Goal: Task Accomplishment & Management: Use online tool/utility

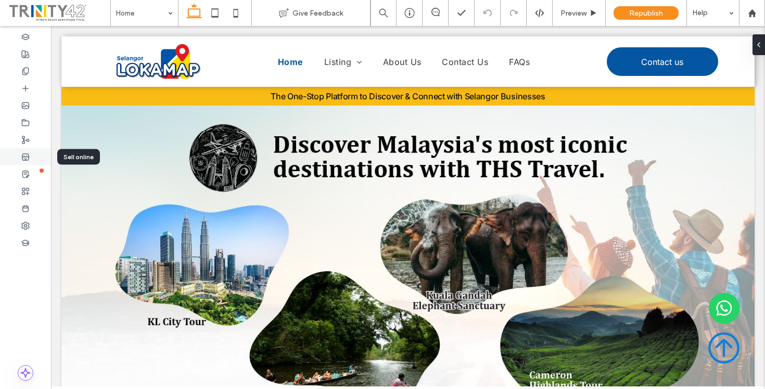
click at [24, 157] on use at bounding box center [25, 157] width 7 height 6
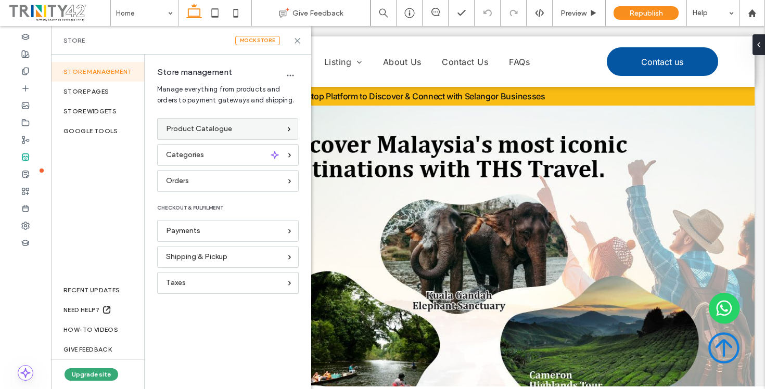
click at [254, 130] on div "Product Catalogue" at bounding box center [223, 128] width 114 height 11
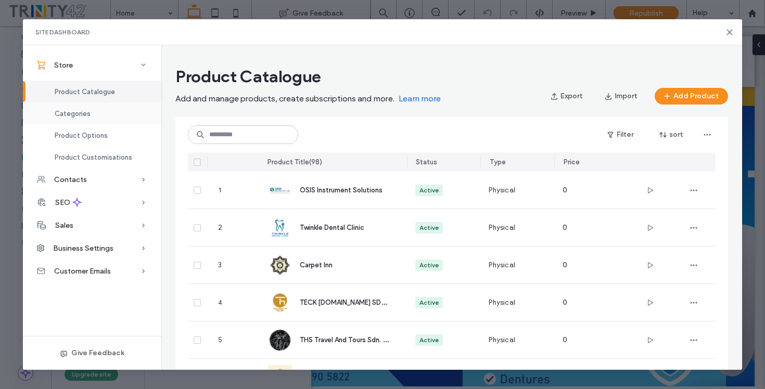
click at [90, 117] on div "Categories" at bounding box center [92, 114] width 138 height 22
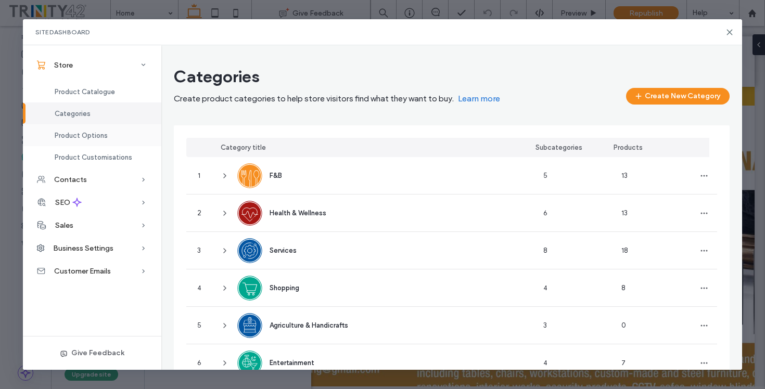
click at [102, 139] on span "Product Options" at bounding box center [81, 136] width 53 height 8
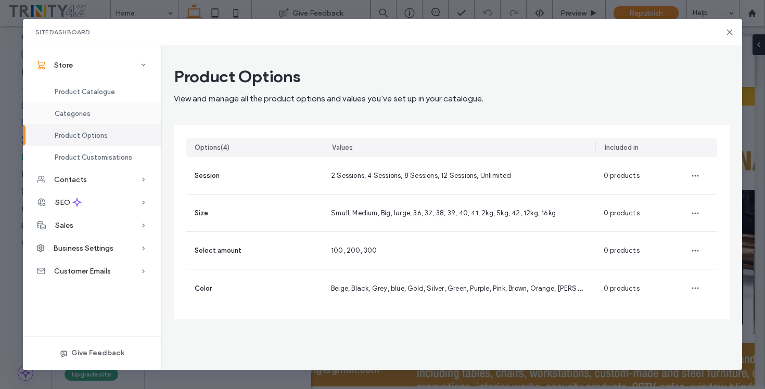
click at [88, 113] on span "Categories" at bounding box center [73, 114] width 36 height 8
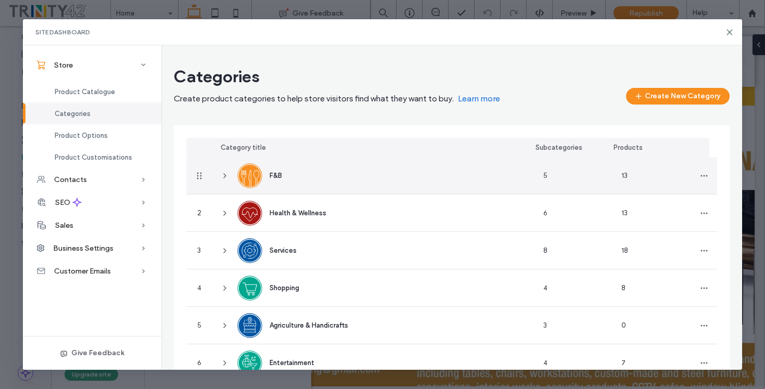
click at [460, 171] on div "F&B" at bounding box center [373, 175] width 323 height 37
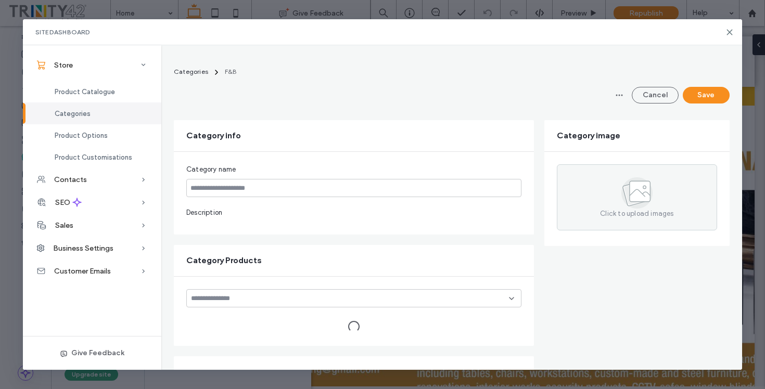
type input "***"
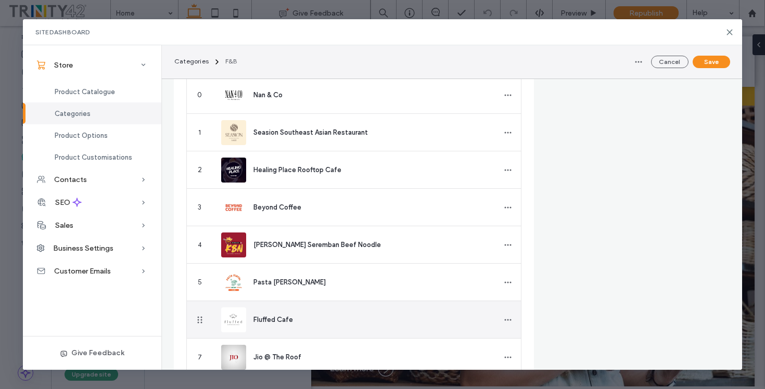
scroll to position [274, 0]
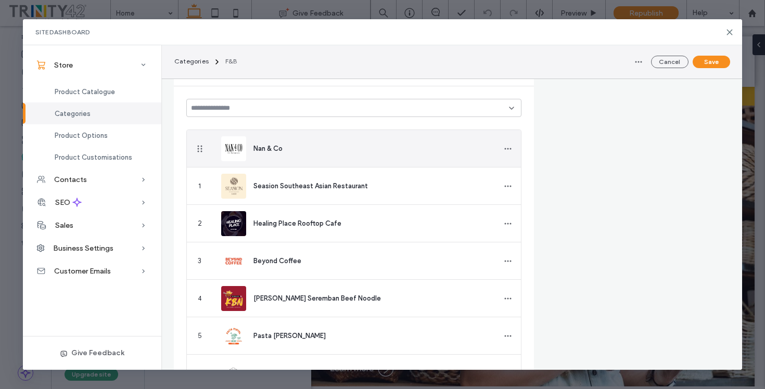
click at [437, 146] on div "Nan & Co" at bounding box center [365, 148] width 225 height 11
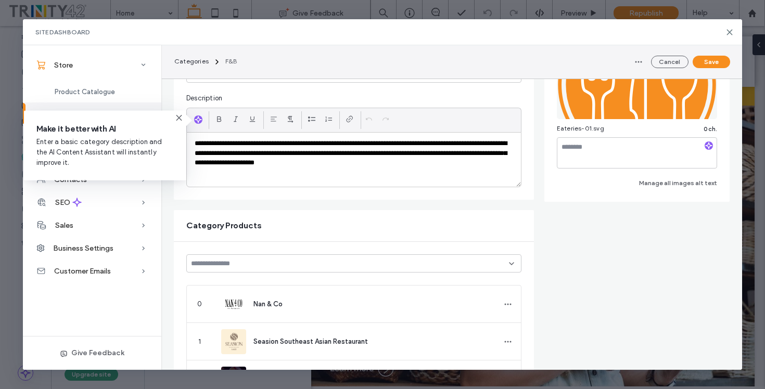
scroll to position [68, 0]
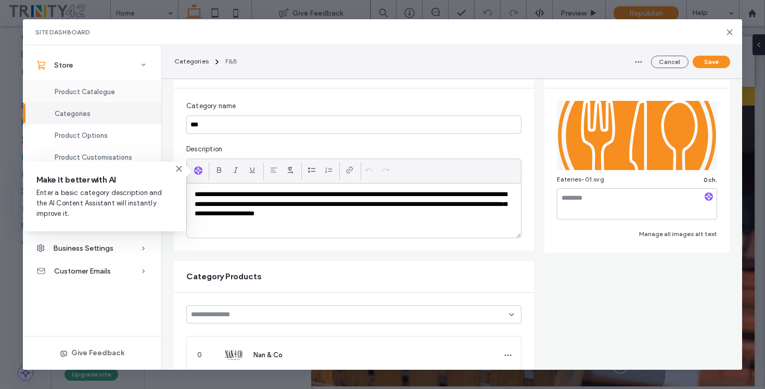
click at [88, 91] on span "Product Catalogue" at bounding box center [85, 92] width 60 height 8
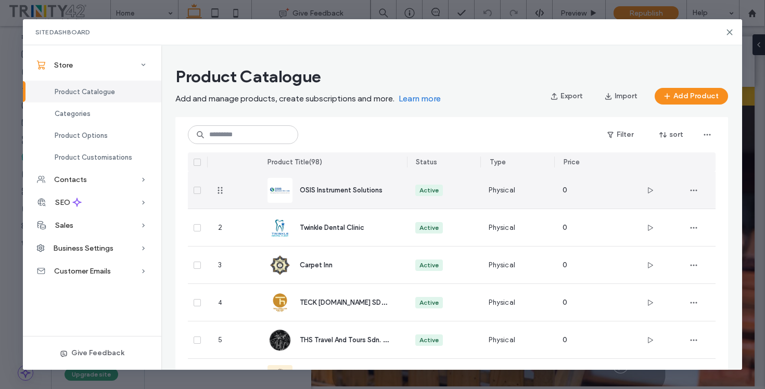
click at [331, 194] on span "OSIS Instrument Solutions" at bounding box center [341, 190] width 83 height 8
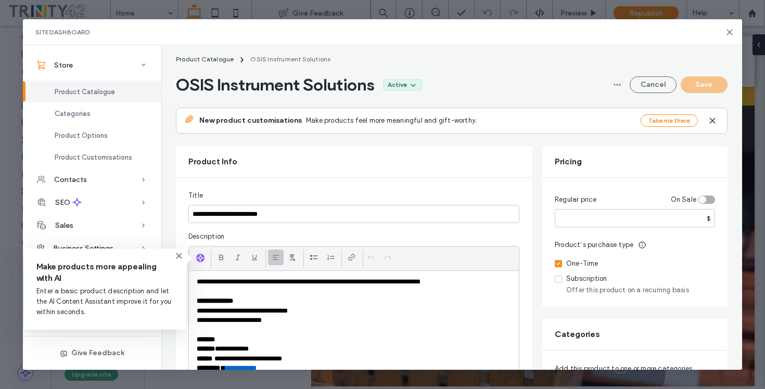
scroll to position [18, 0]
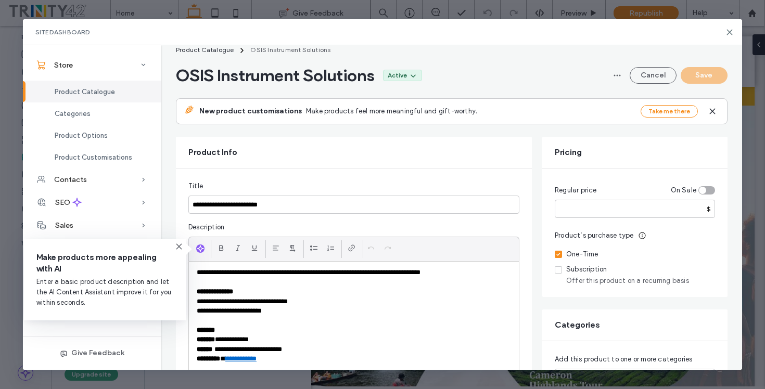
click at [180, 245] on icon at bounding box center [179, 246] width 8 height 8
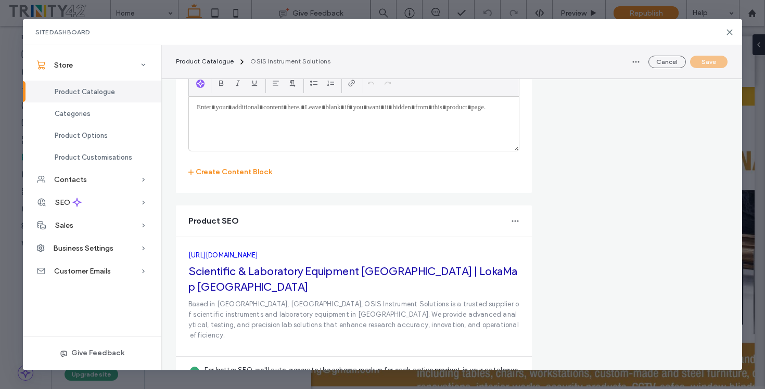
scroll to position [1724, 0]
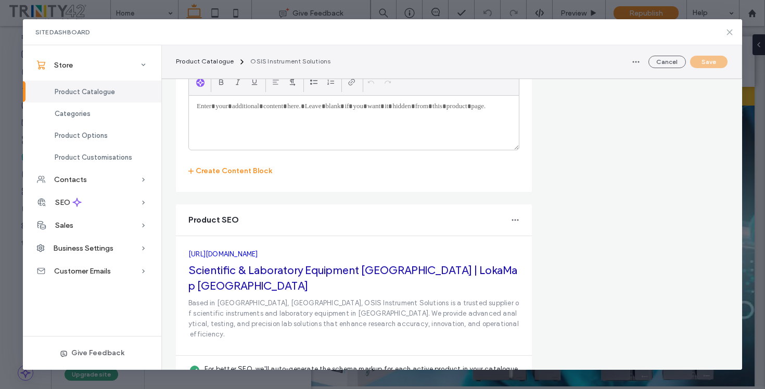
click at [729, 31] on icon at bounding box center [729, 32] width 8 height 8
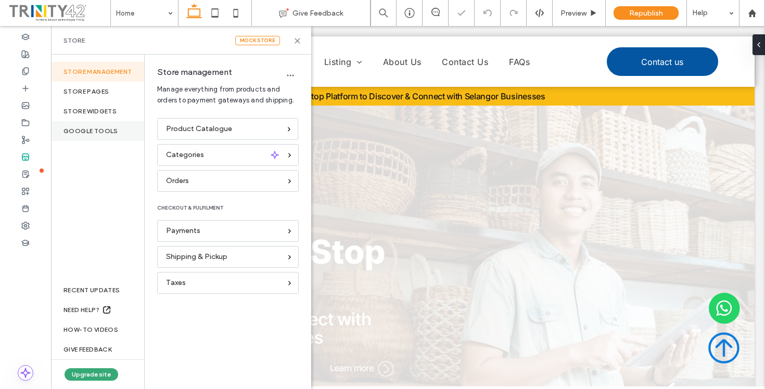
scroll to position [0, 0]
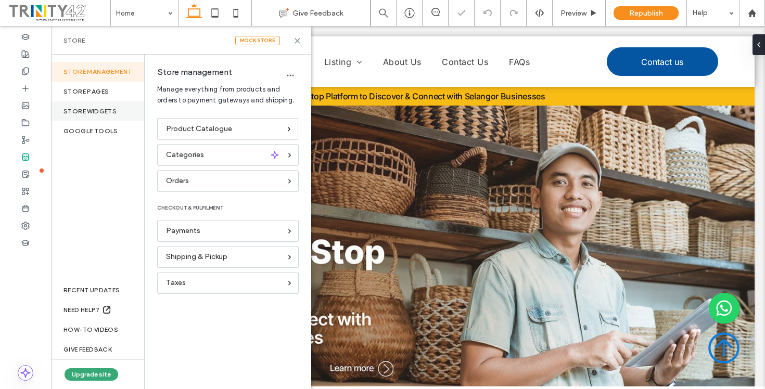
click at [109, 109] on div "STORE WIDGETS" at bounding box center [97, 111] width 93 height 20
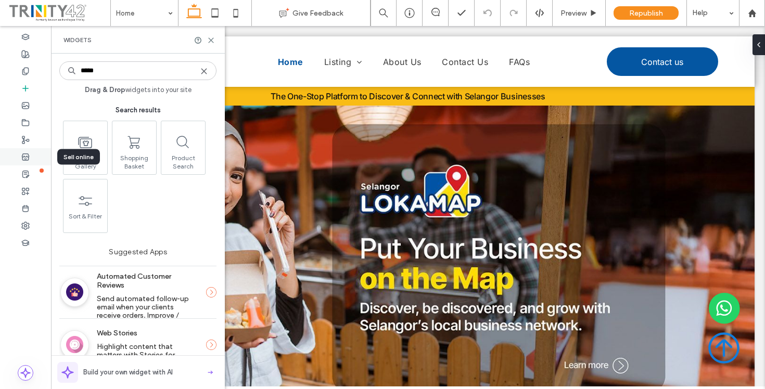
click at [29, 159] on icon at bounding box center [25, 157] width 8 height 8
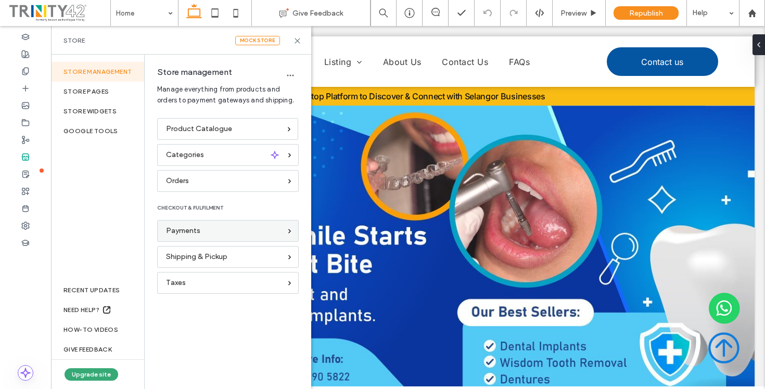
click at [261, 228] on div "Payments" at bounding box center [223, 230] width 115 height 11
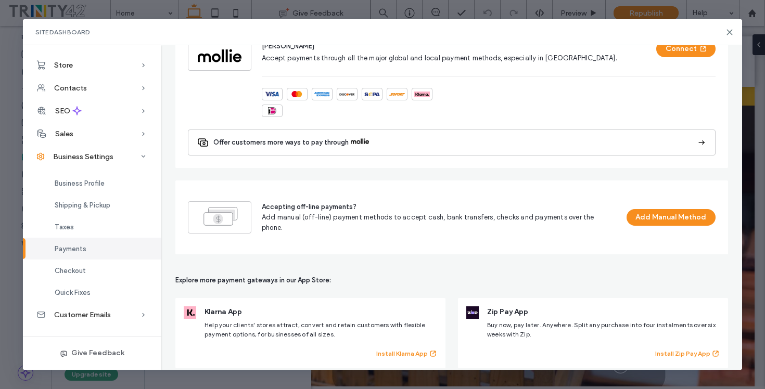
scroll to position [670, 0]
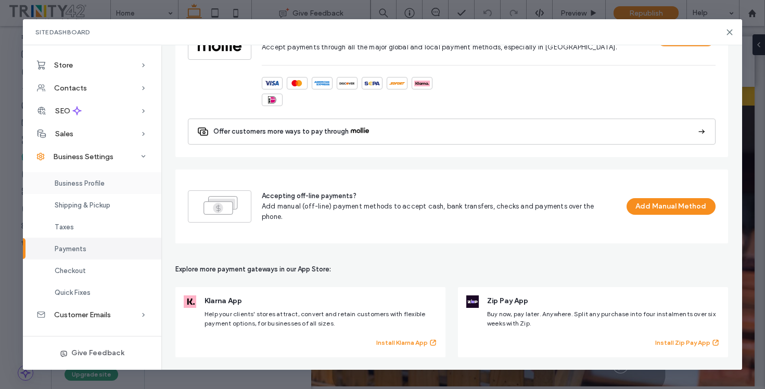
click at [104, 183] on span "Business Profile" at bounding box center [80, 184] width 50 height 8
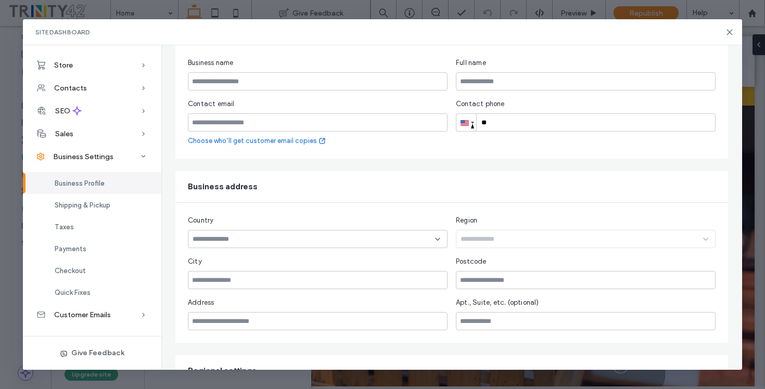
scroll to position [237, 0]
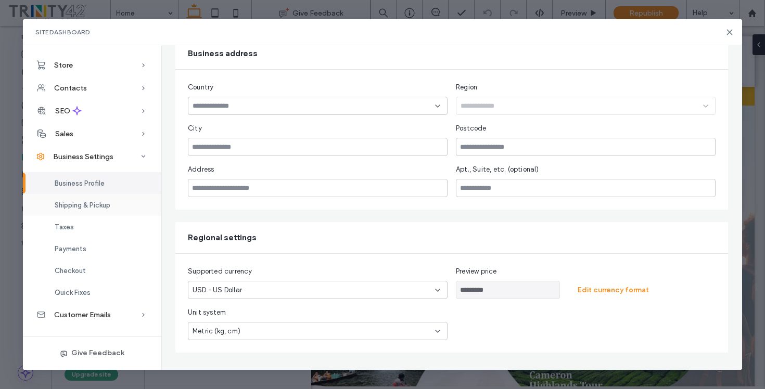
click at [115, 206] on div "Shipping & Pickup" at bounding box center [92, 205] width 138 height 22
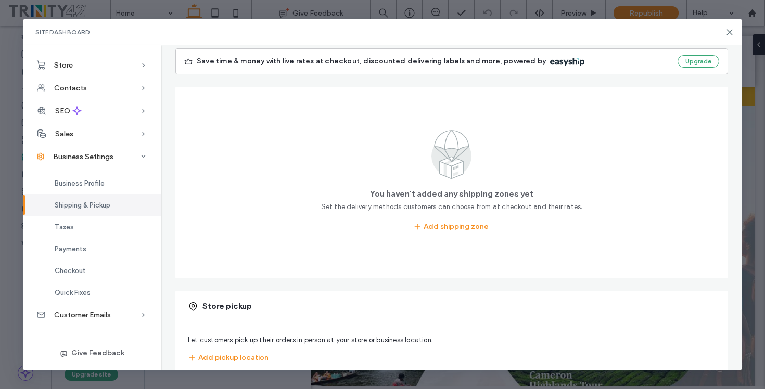
scroll to position [135, 0]
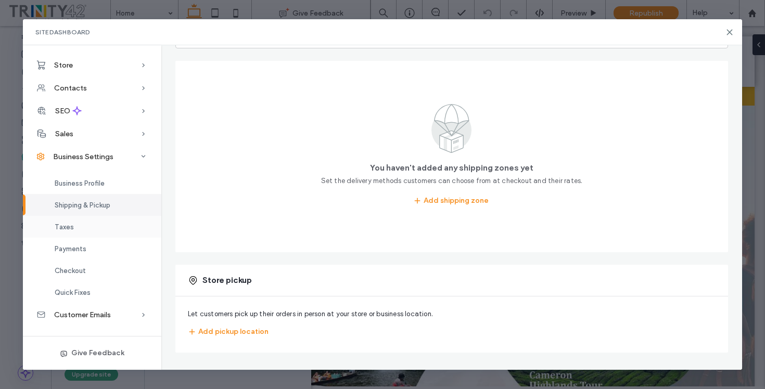
click at [91, 229] on div "Taxes" at bounding box center [92, 227] width 138 height 22
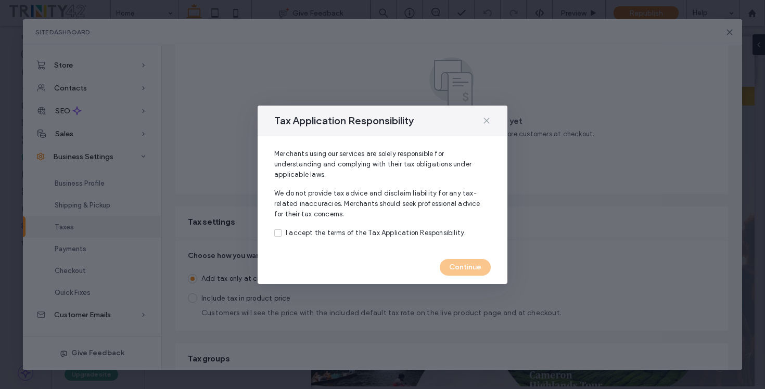
click at [488, 119] on icon at bounding box center [486, 121] width 8 height 8
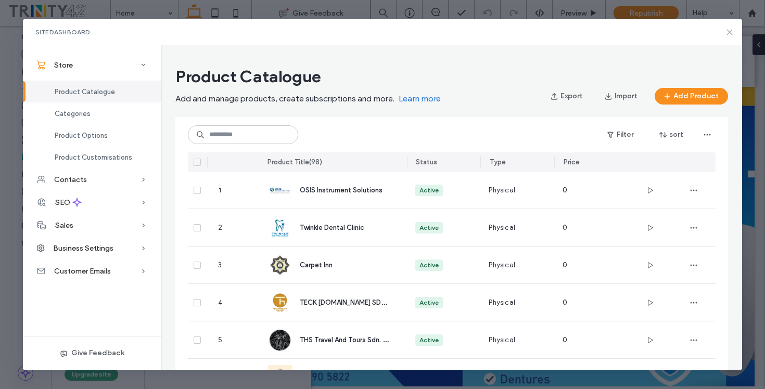
click at [728, 32] on use at bounding box center [729, 32] width 5 height 5
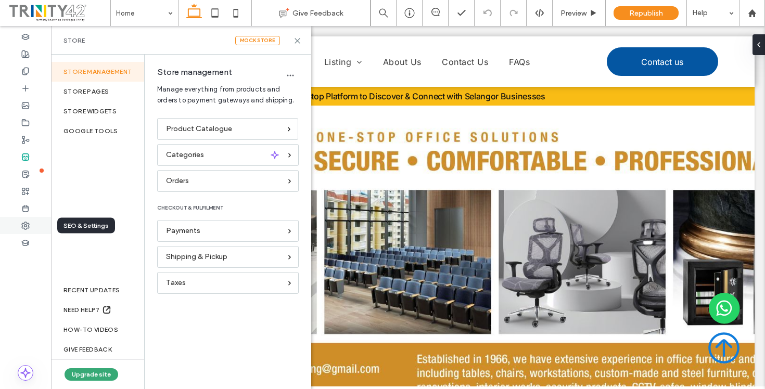
click at [31, 225] on div at bounding box center [25, 225] width 51 height 17
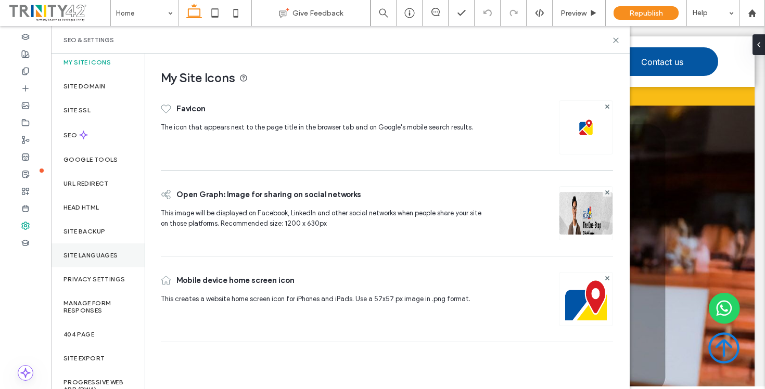
scroll to position [16, 0]
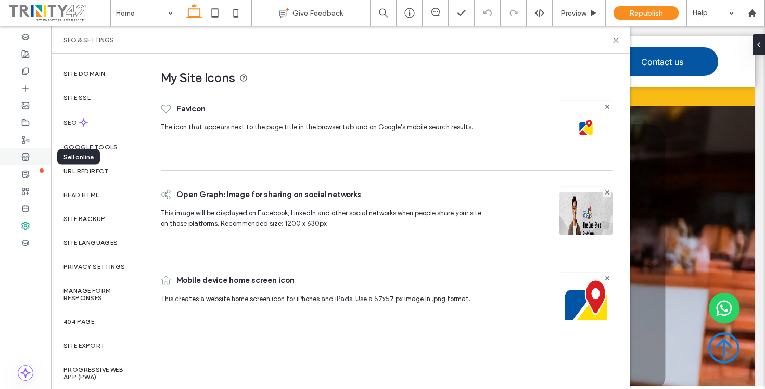
click at [26, 157] on icon at bounding box center [25, 157] width 8 height 8
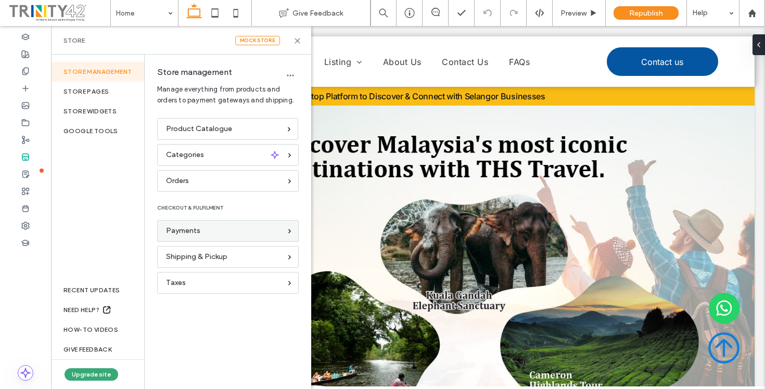
click at [201, 229] on div "Payments" at bounding box center [223, 230] width 115 height 11
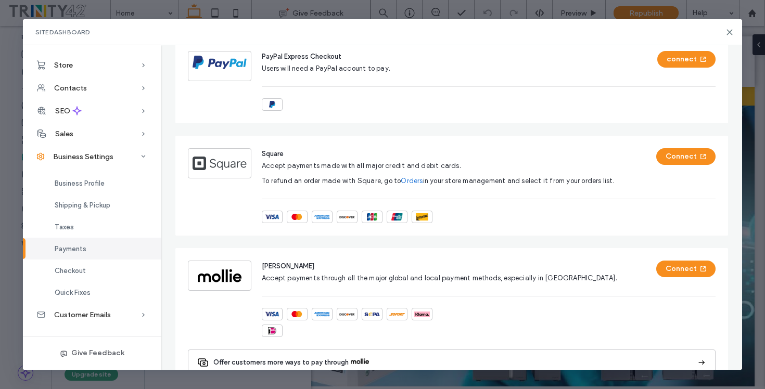
scroll to position [0, 0]
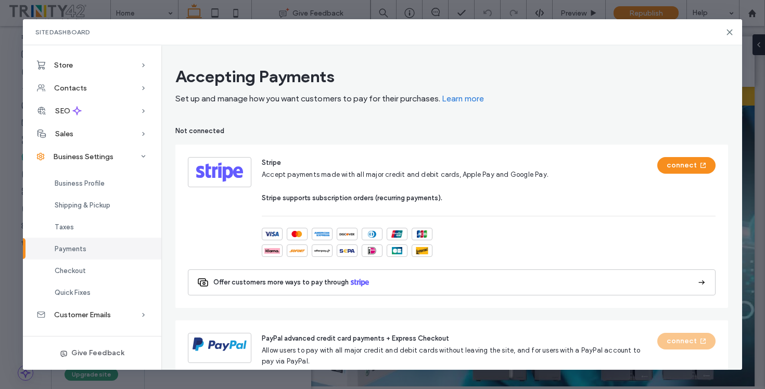
click at [696, 282] on icon at bounding box center [701, 282] width 10 height 10
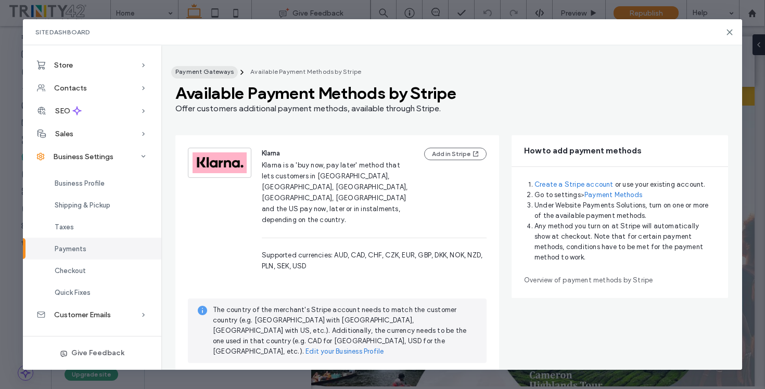
click at [210, 72] on span "Payment Gateways" at bounding box center [204, 72] width 58 height 8
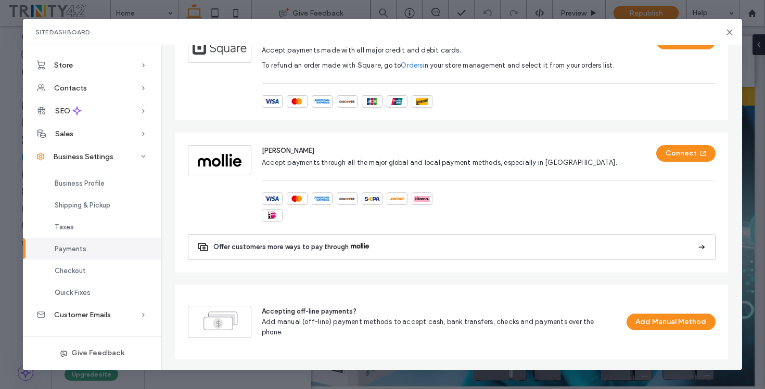
scroll to position [505, 0]
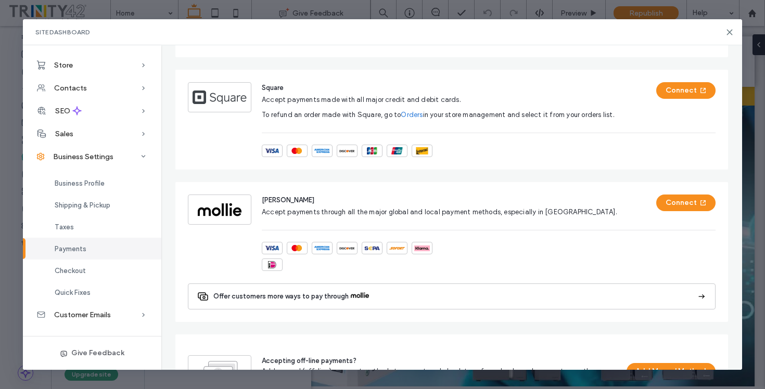
click at [696, 296] on icon at bounding box center [701, 296] width 10 height 10
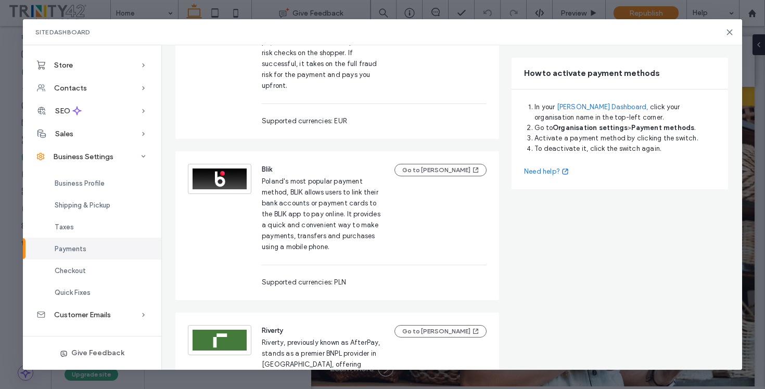
scroll to position [2925, 0]
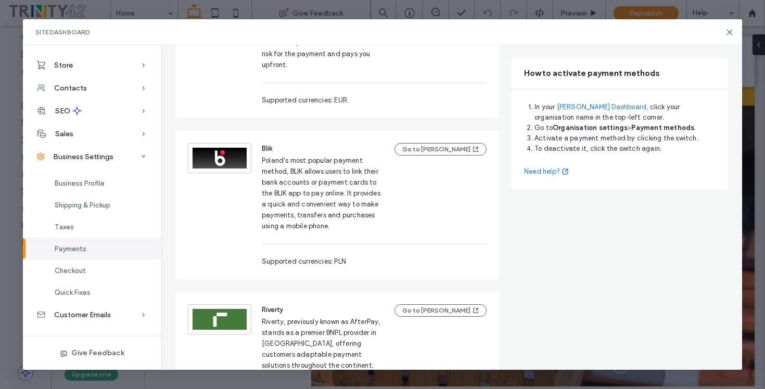
click at [98, 250] on div "Payments" at bounding box center [92, 249] width 138 height 22
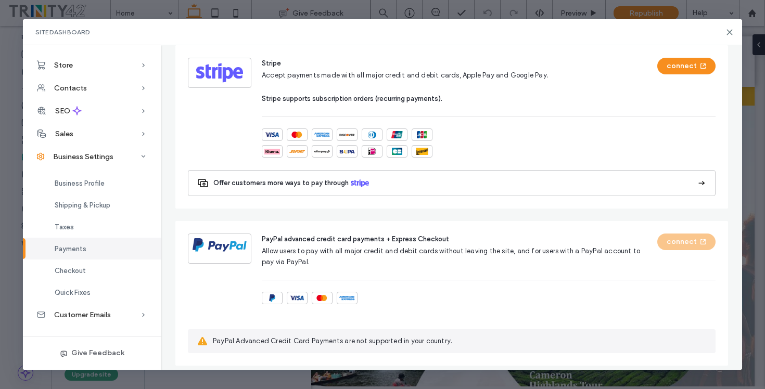
scroll to position [0, 0]
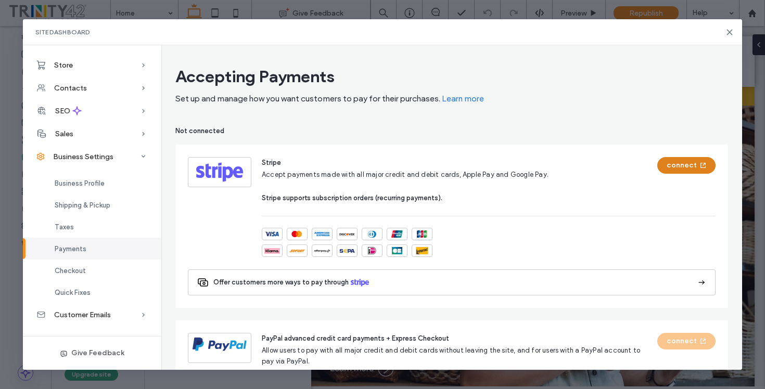
click at [673, 167] on button "connect" at bounding box center [686, 165] width 58 height 17
